Goal: Navigation & Orientation: Find specific page/section

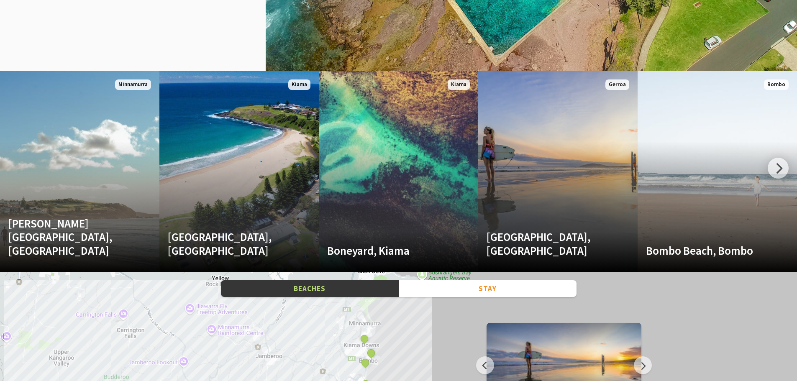
scroll to position [1046, 0]
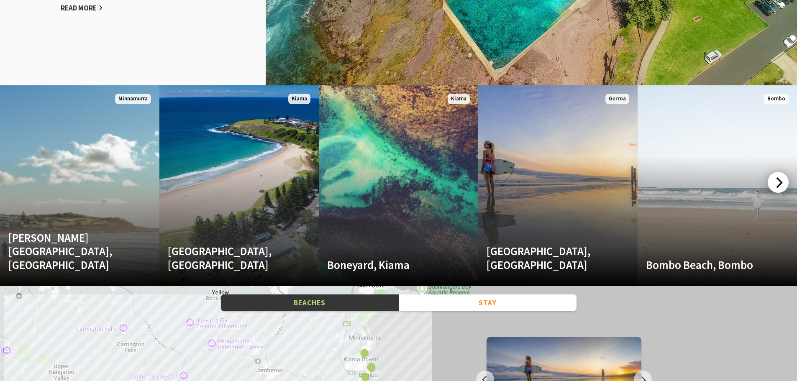
click at [784, 185] on div at bounding box center [778, 182] width 21 height 21
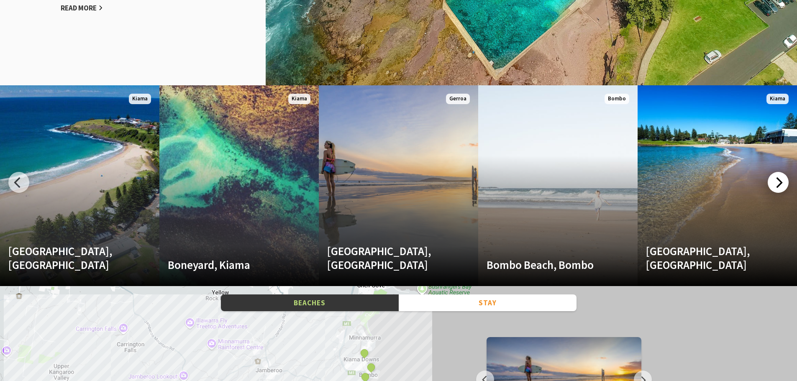
click at [784, 185] on div at bounding box center [778, 182] width 21 height 21
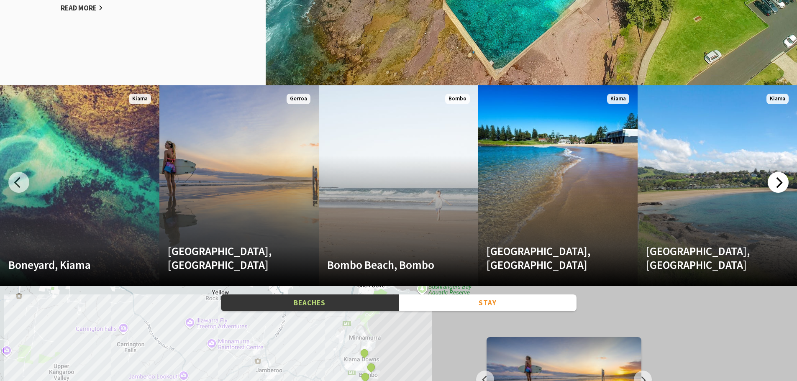
click at [784, 185] on div at bounding box center [778, 182] width 21 height 21
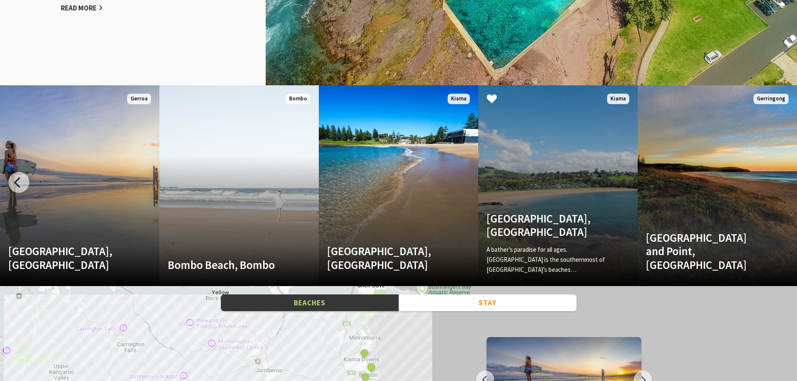
click at [558, 206] on link "[GEOGRAPHIC_DATA], [GEOGRAPHIC_DATA] A bather’s paradise for all ages. [GEOGRAP…" at bounding box center [557, 185] width 159 height 201
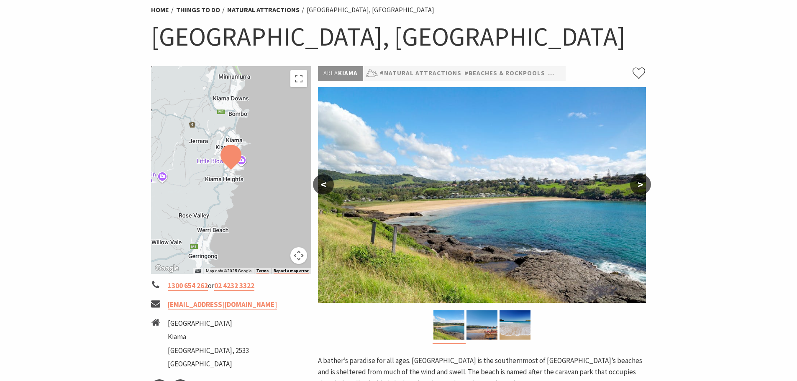
scroll to position [42, 0]
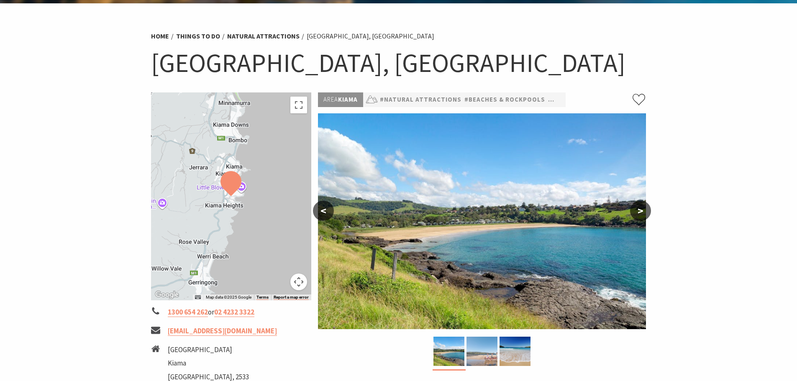
click at [485, 348] on img at bounding box center [481, 351] width 31 height 29
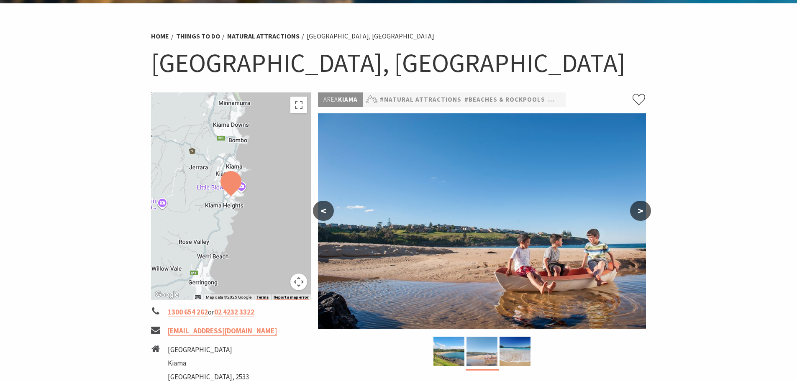
click at [497, 358] on img at bounding box center [481, 351] width 31 height 29
click at [504, 353] on img at bounding box center [514, 351] width 31 height 29
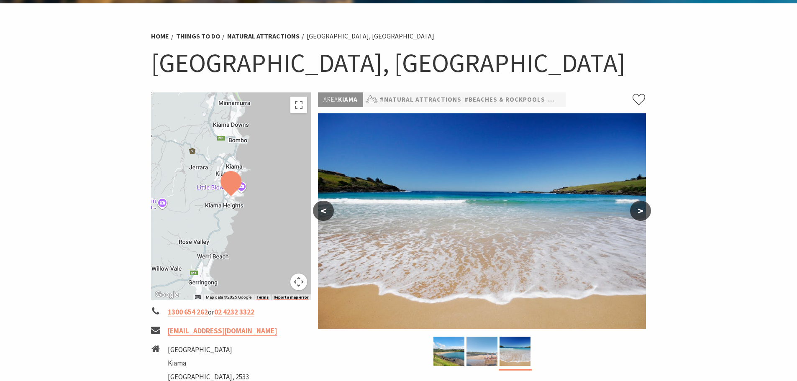
click at [487, 351] on img at bounding box center [481, 351] width 31 height 29
